Goal: Task Accomplishment & Management: Use online tool/utility

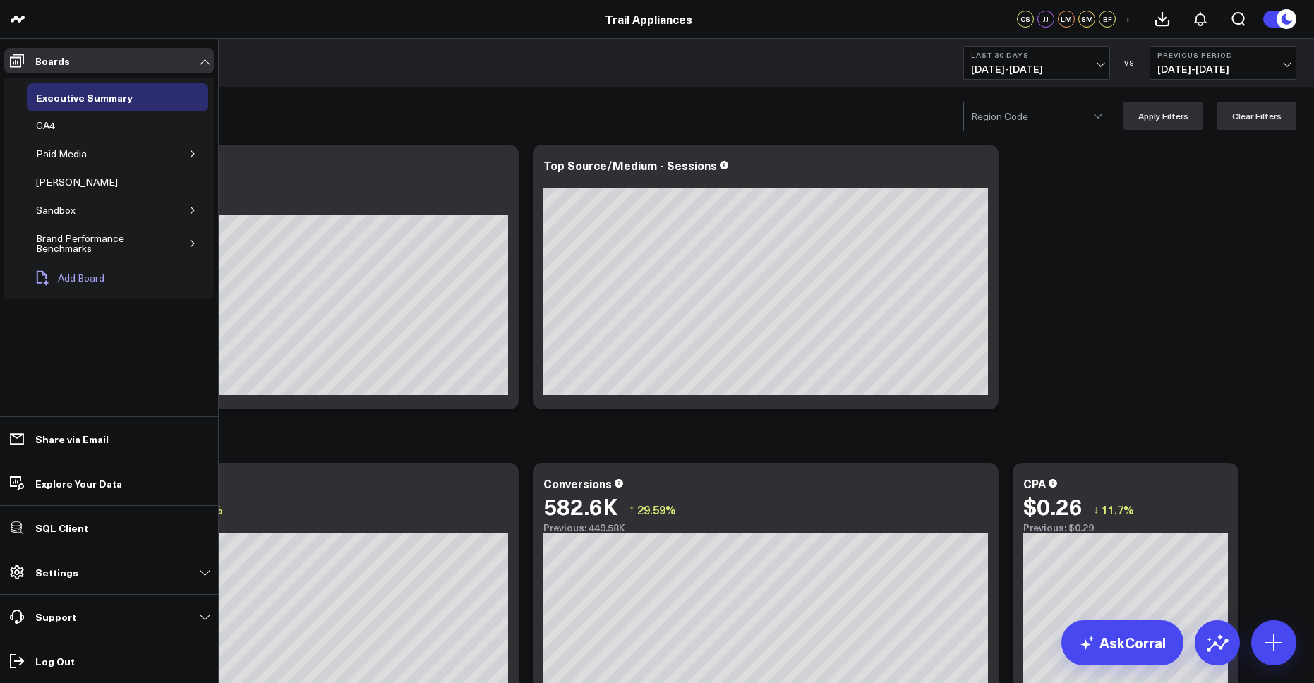
click at [78, 284] on button "Add Board" at bounding box center [69, 278] width 85 height 31
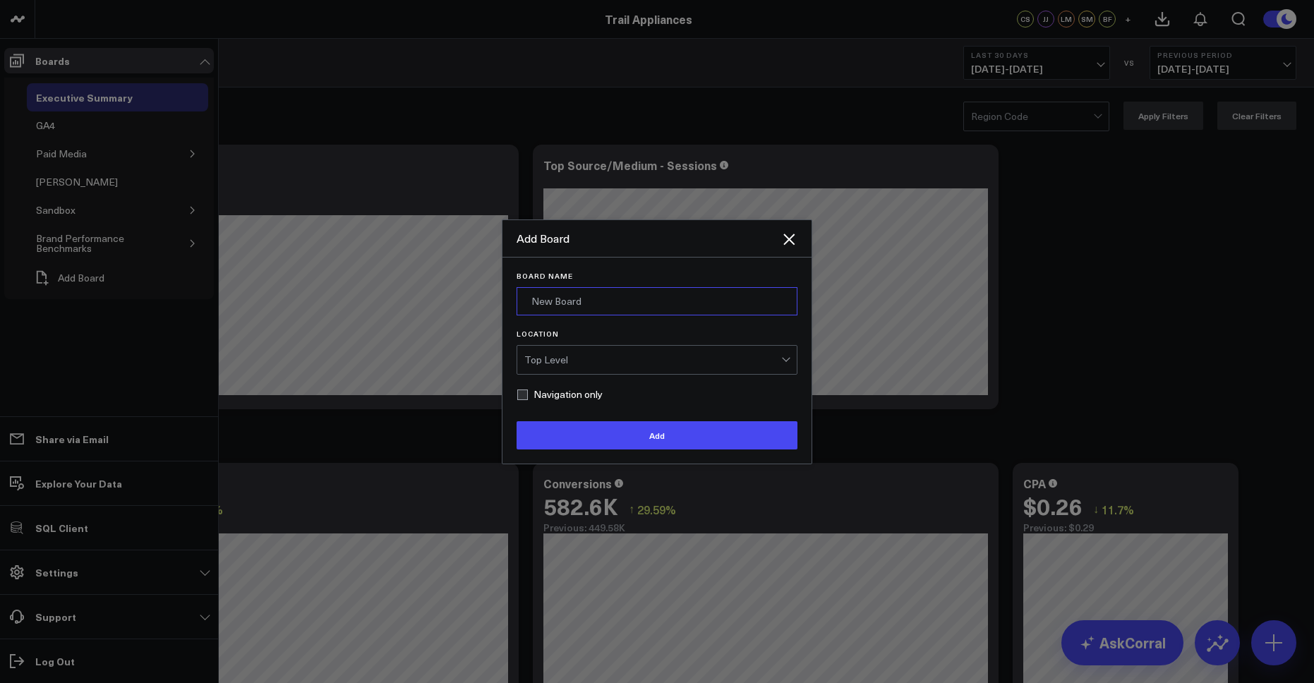
click at [576, 301] on input "Board Name" at bounding box center [657, 301] width 281 height 28
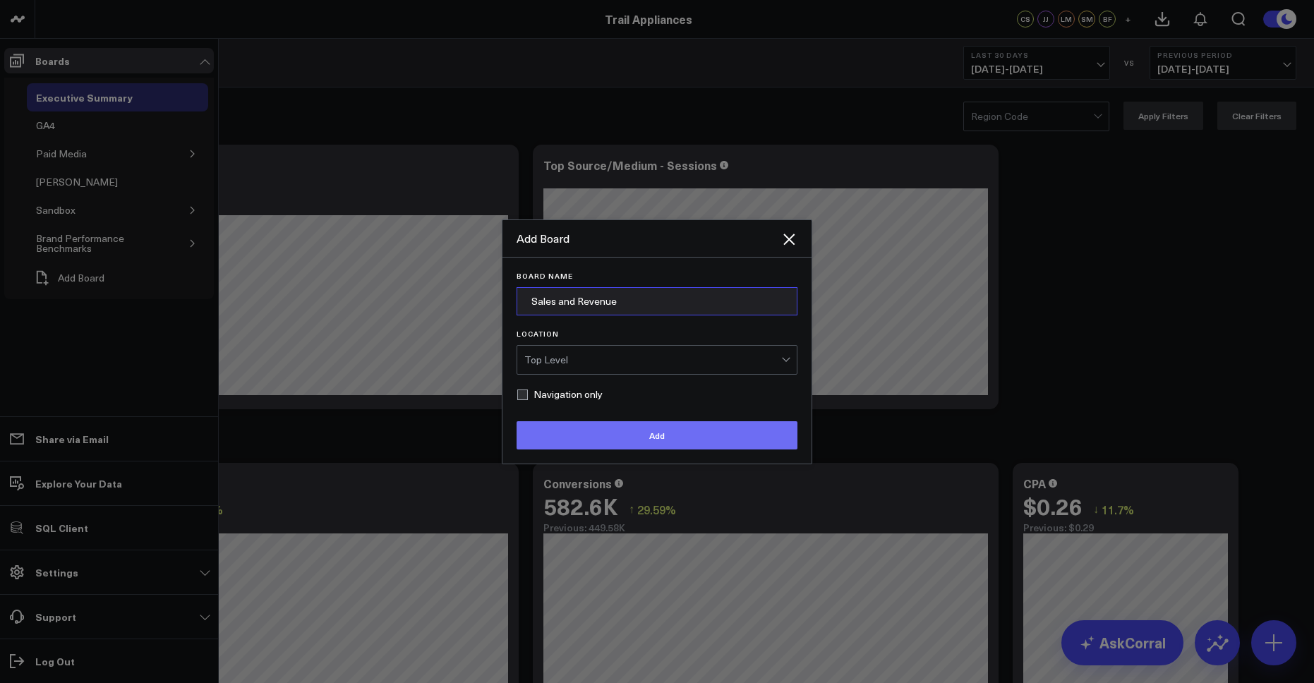
type input "Sales and Revenue"
click at [611, 443] on button "Add" at bounding box center [657, 435] width 281 height 28
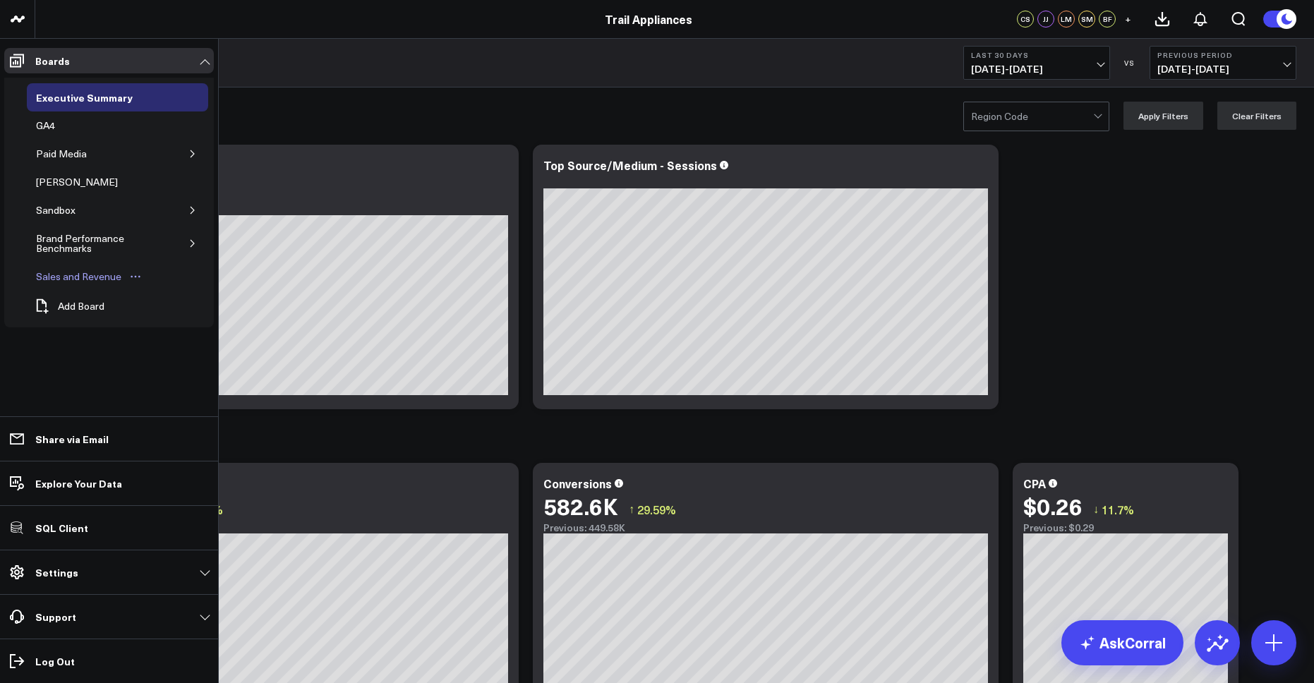
click at [51, 280] on div "Sales and Revenue" at bounding box center [78, 276] width 92 height 17
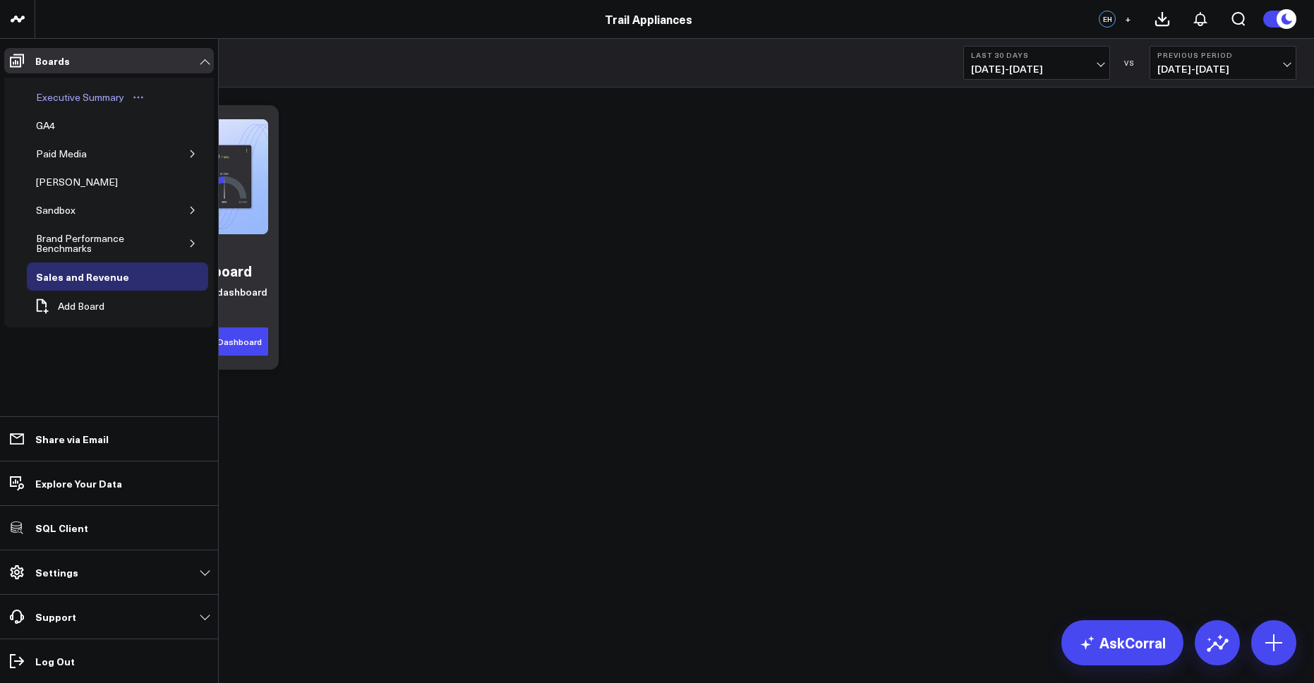
click at [74, 91] on div "Executive Summary" at bounding box center [79, 97] width 95 height 17
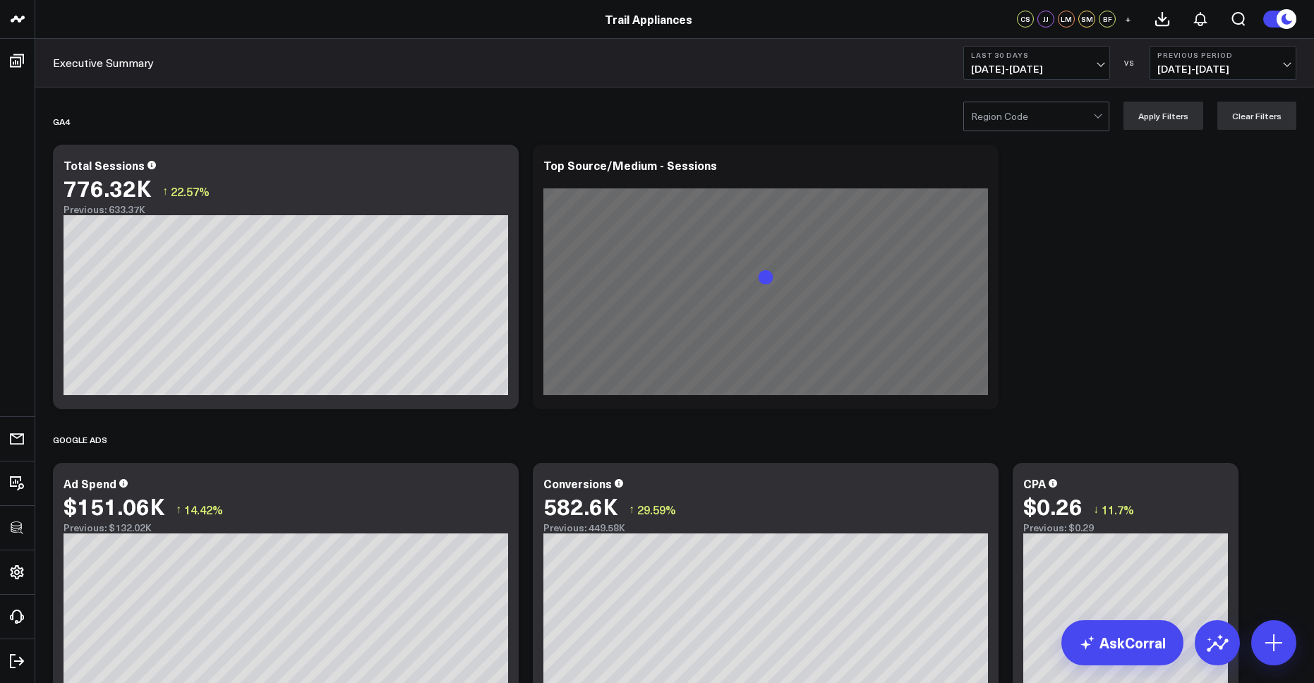
click at [1011, 121] on div at bounding box center [1032, 116] width 122 height 28
